Goal: Subscribe to service/newsletter

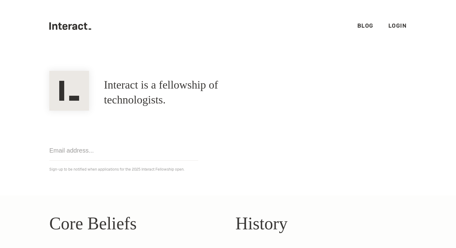
click at [118, 157] on input "email" at bounding box center [123, 150] width 149 height 20
click at [130, 155] on input "email" at bounding box center [123, 150] width 149 height 20
click at [182, 191] on section "Interact is a fellowship of technologists. A fellowship of technologists. Get n…" at bounding box center [228, 123] width 456 height 143
click at [125, 157] on input "email" at bounding box center [123, 150] width 149 height 20
type input "hopearpa@gmail.com"
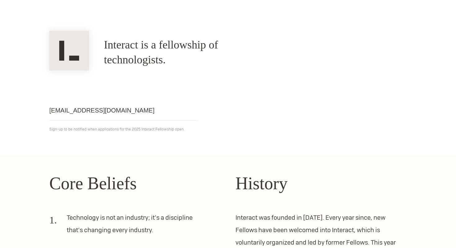
scroll to position [41, 0]
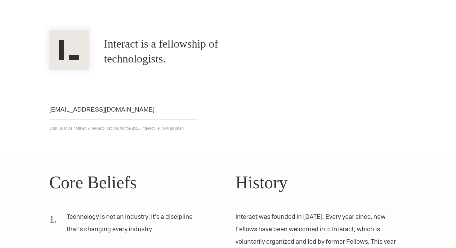
click input "Get notified" at bounding box center [0, 0] width 0 height 0
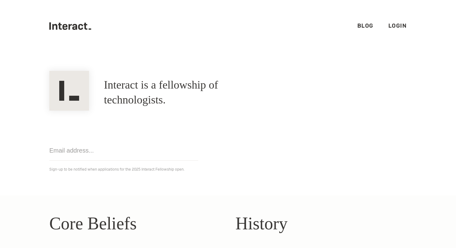
click at [363, 24] on link "Blog" at bounding box center [365, 25] width 16 height 7
